Goal: Task Accomplishment & Management: Use online tool/utility

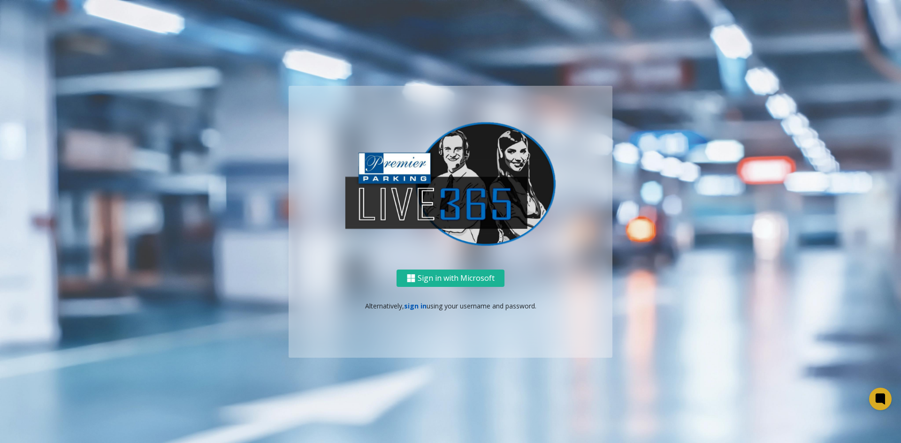
click at [418, 307] on link "sign in" at bounding box center [415, 306] width 23 height 9
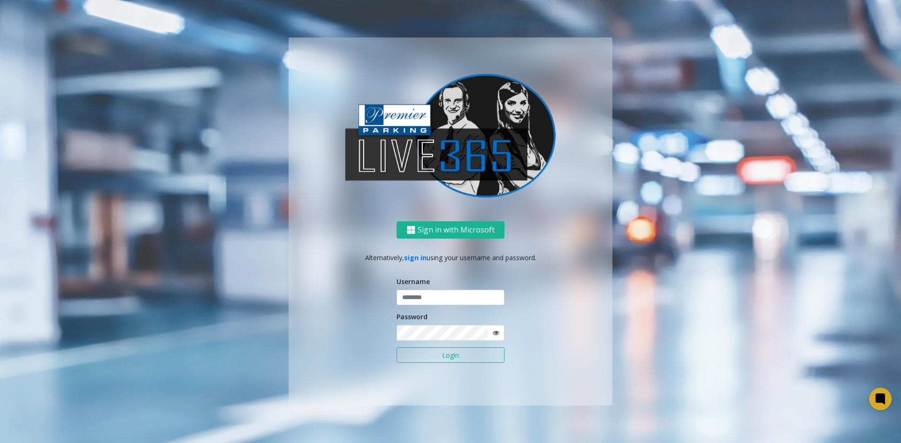
click at [452, 352] on button "Login" at bounding box center [451, 356] width 108 height 16
type input "******"
click at [448, 352] on button "Login" at bounding box center [451, 356] width 108 height 16
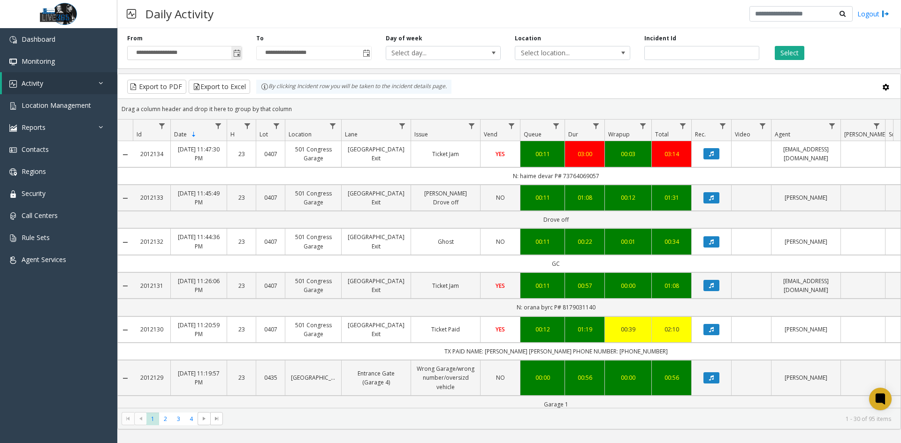
click at [241, 49] on span "Toggle popup" at bounding box center [236, 53] width 10 height 15
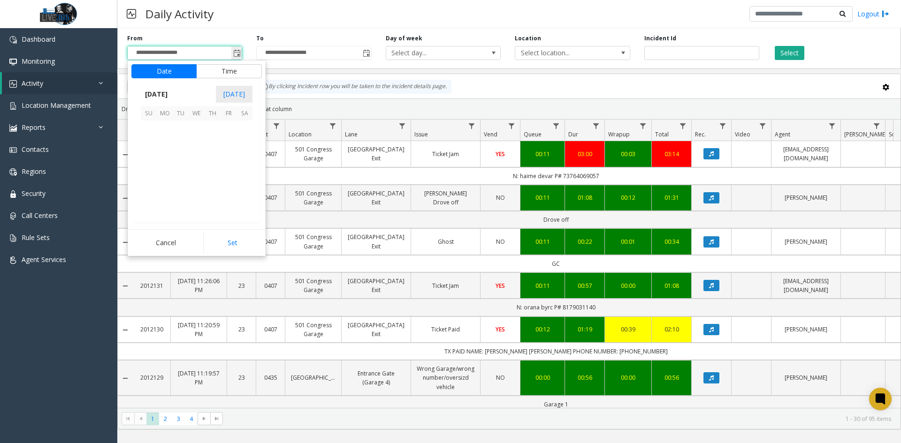
scroll to position [168545, 0]
click at [170, 140] on span "6" at bounding box center [165, 145] width 16 height 16
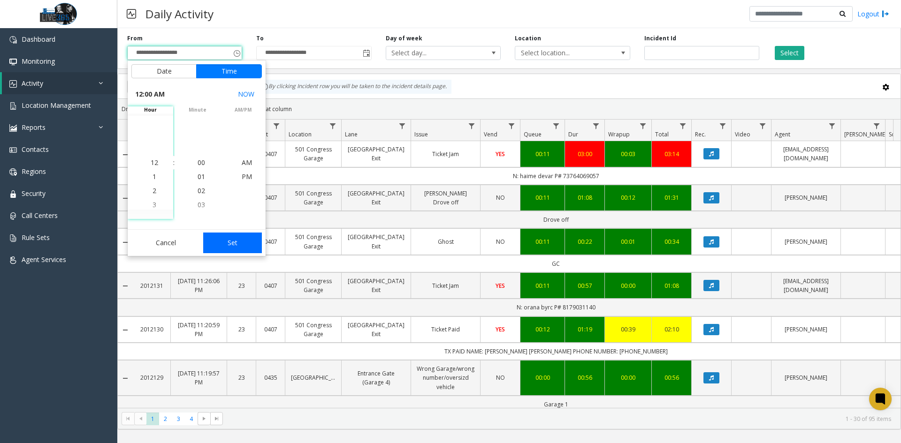
click at [233, 241] on button "Set" at bounding box center [232, 243] width 59 height 21
type input "**********"
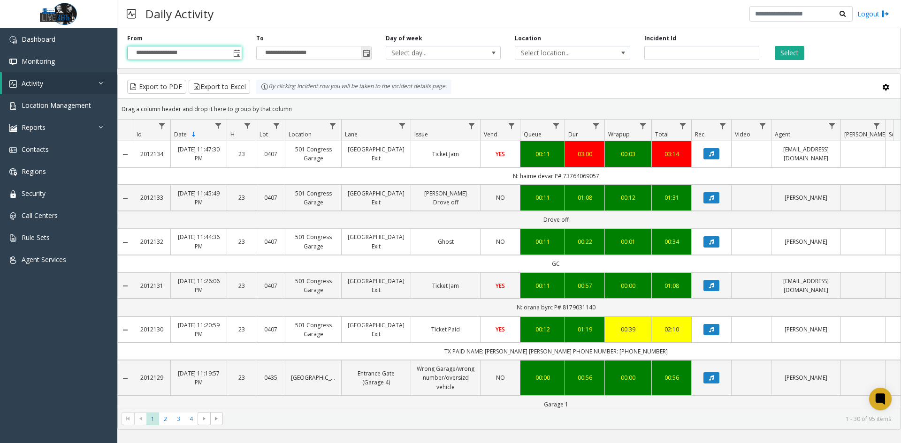
click at [364, 49] on span "Toggle popup" at bounding box center [366, 53] width 10 height 15
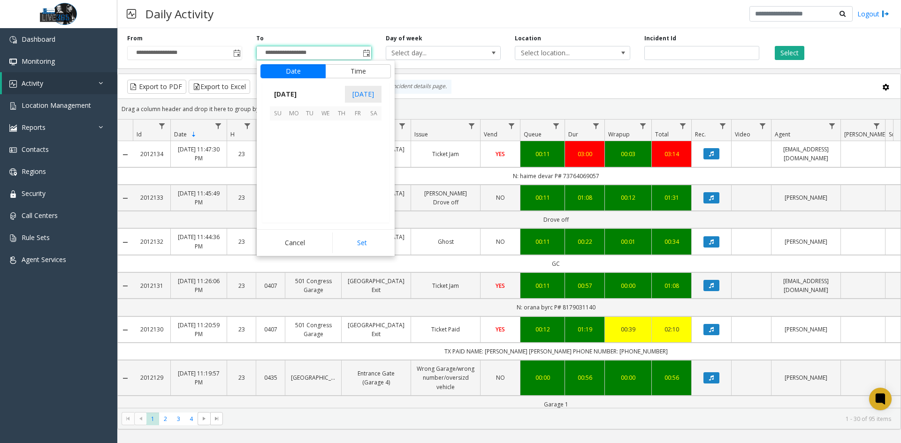
scroll to position [14, 0]
click at [296, 141] on span "6" at bounding box center [294, 145] width 16 height 16
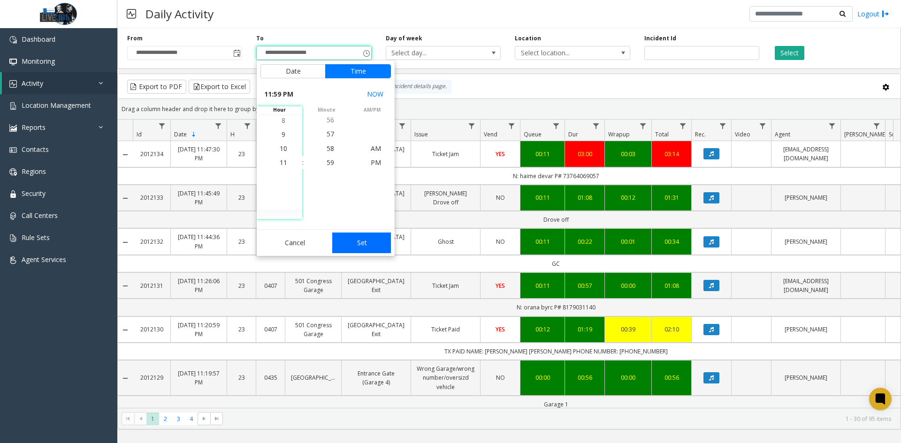
click at [357, 239] on button "Set" at bounding box center [361, 243] width 59 height 21
type input "**********"
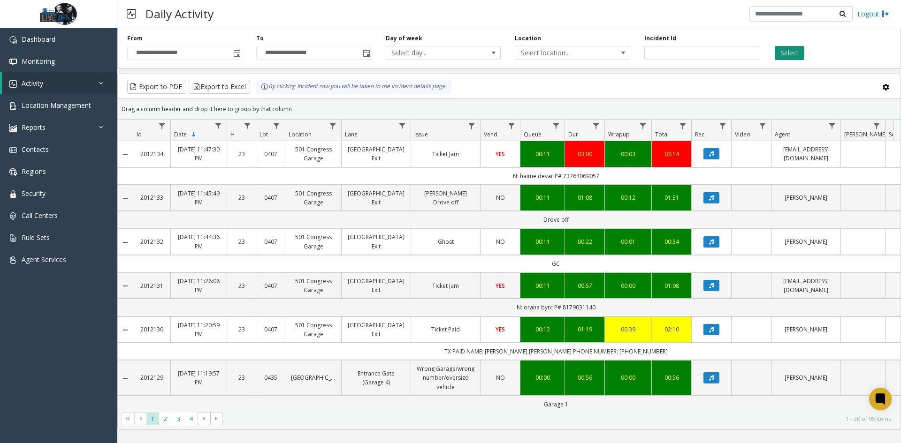
click at [788, 58] on button "Select" at bounding box center [790, 53] width 30 height 14
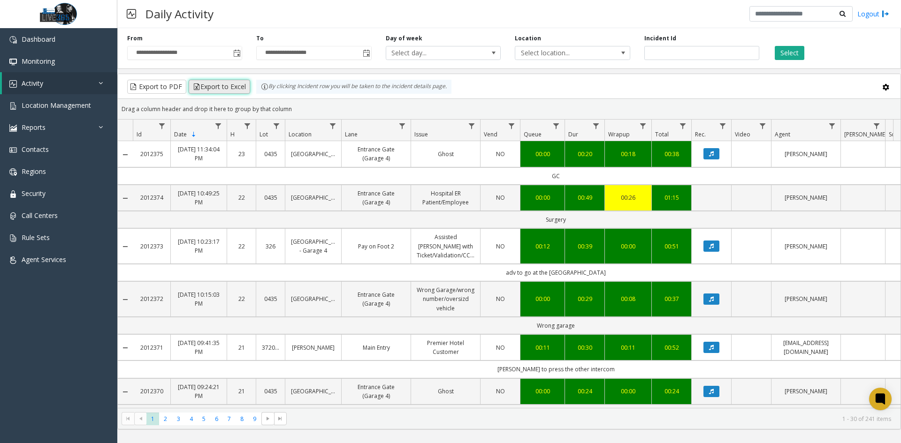
click at [226, 90] on button "Export to Excel" at bounding box center [219, 87] width 61 height 14
